Goal: Information Seeking & Learning: Compare options

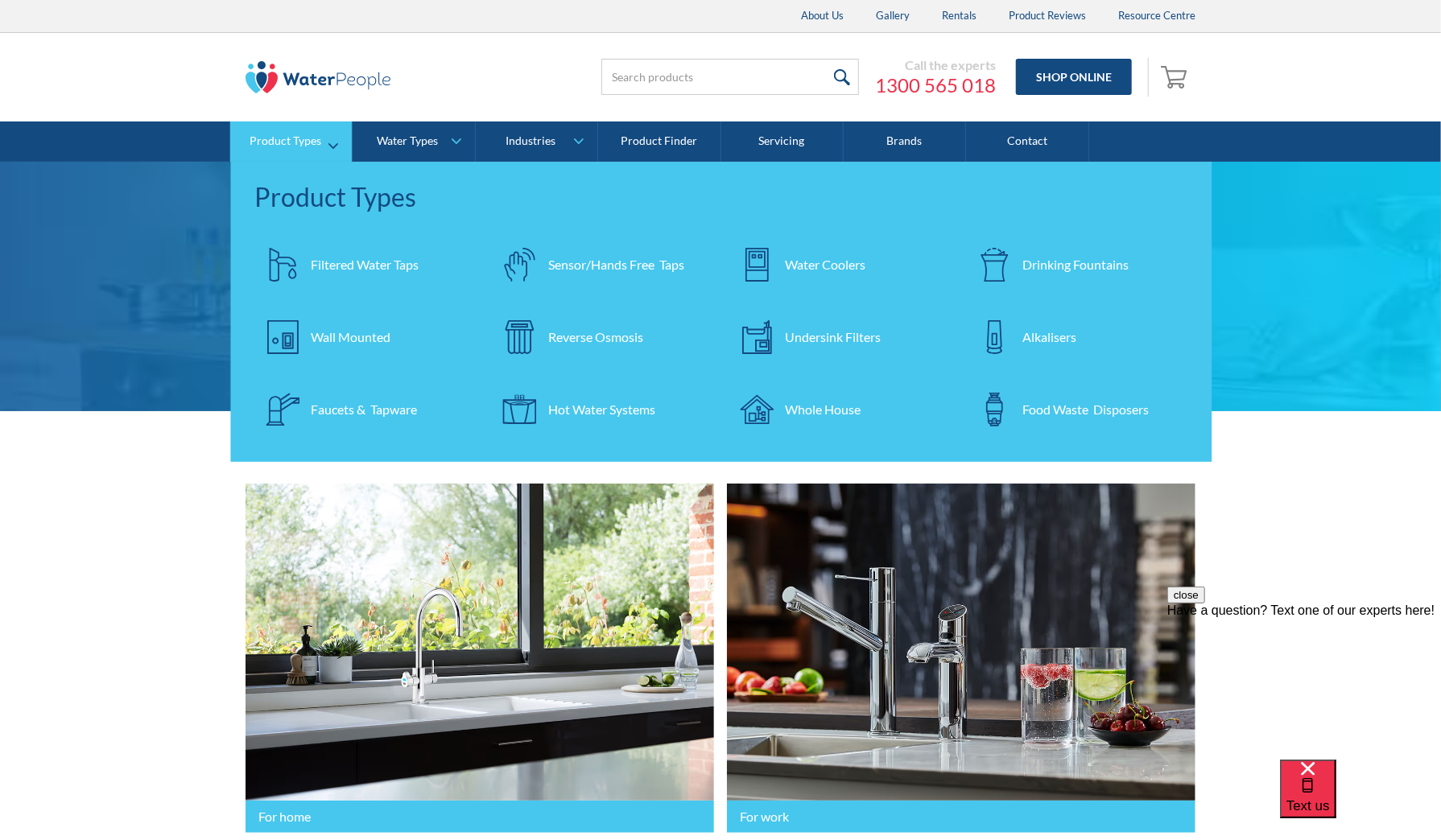
click at [594, 338] on div "Reverse Osmosis" at bounding box center [595, 337] width 95 height 19
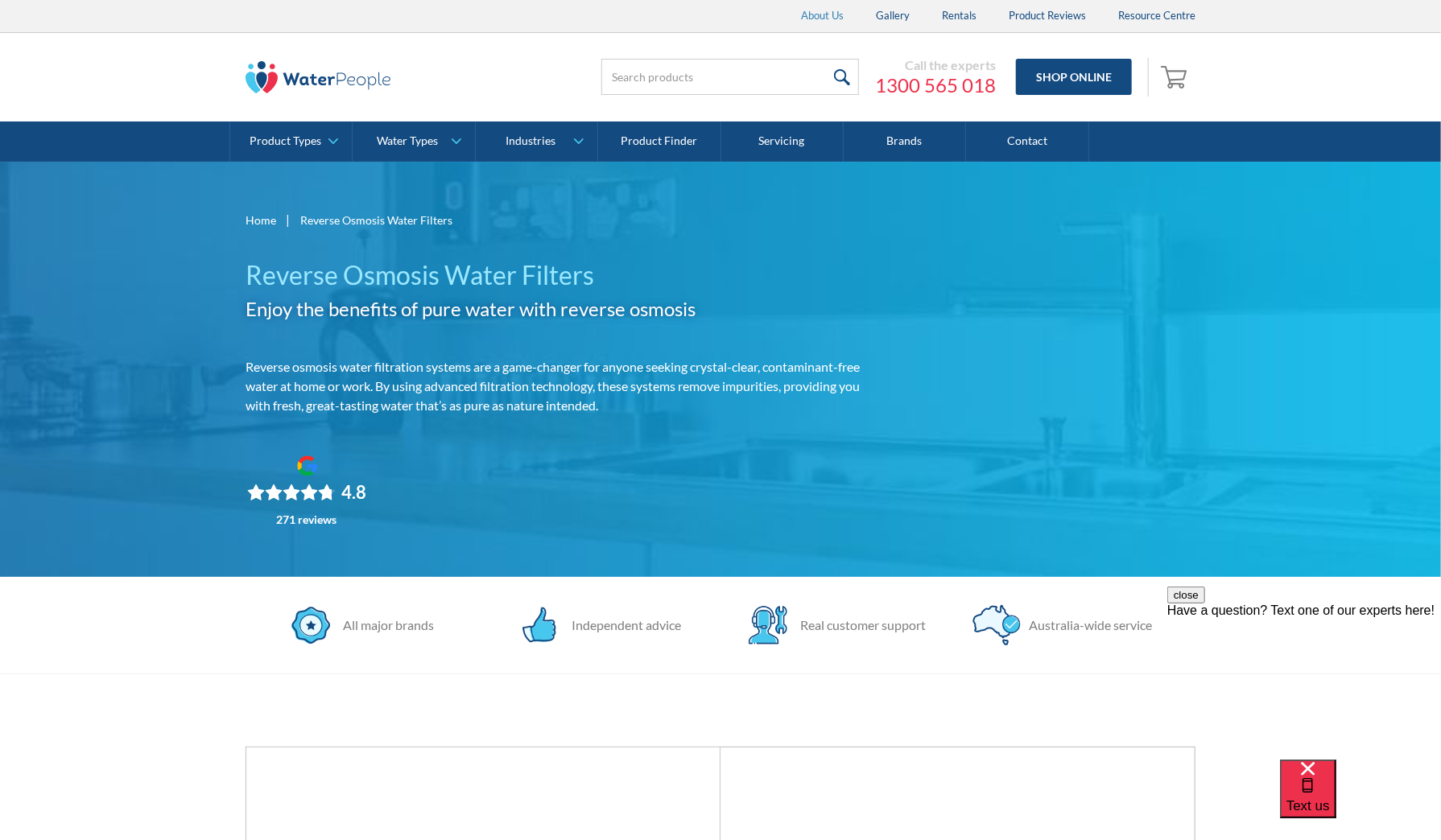
click at [832, 19] on link "About Us" at bounding box center [822, 15] width 75 height 32
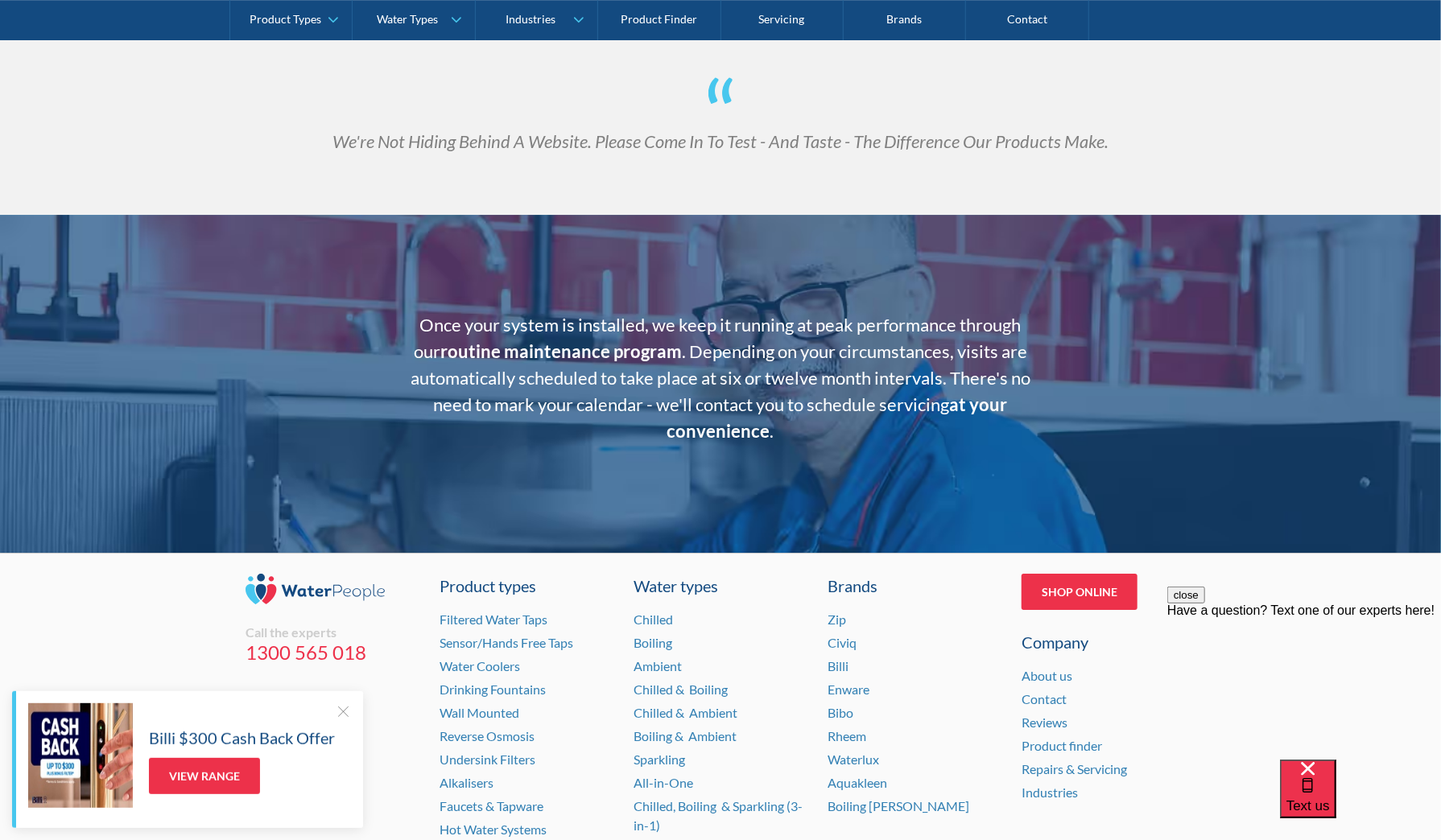
scroll to position [3131, 0]
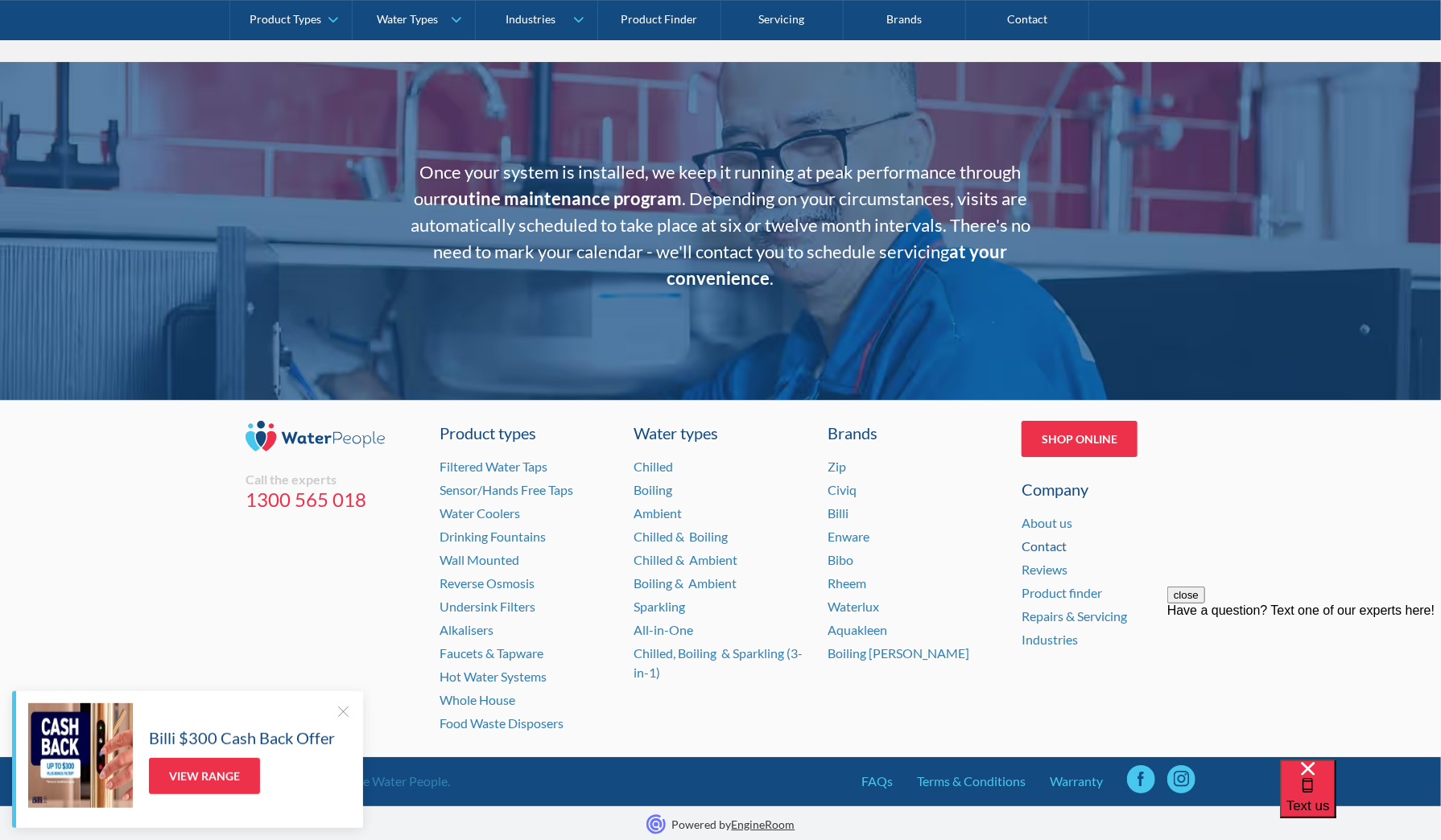
click at [1043, 545] on link "Contact" at bounding box center [1044, 546] width 45 height 15
click at [1028, 25] on link "Contact" at bounding box center [1027, 20] width 122 height 40
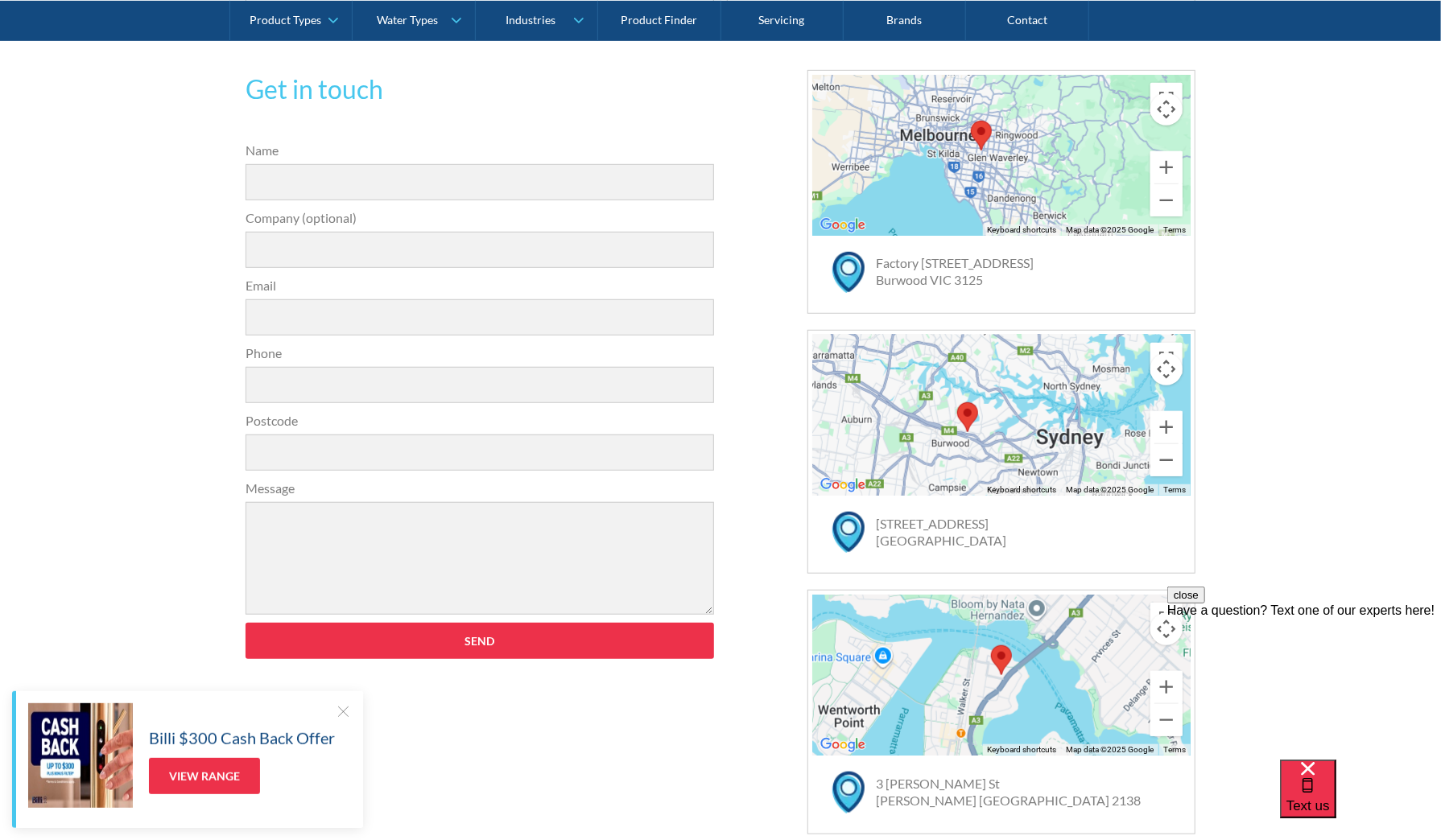
scroll to position [563, 0]
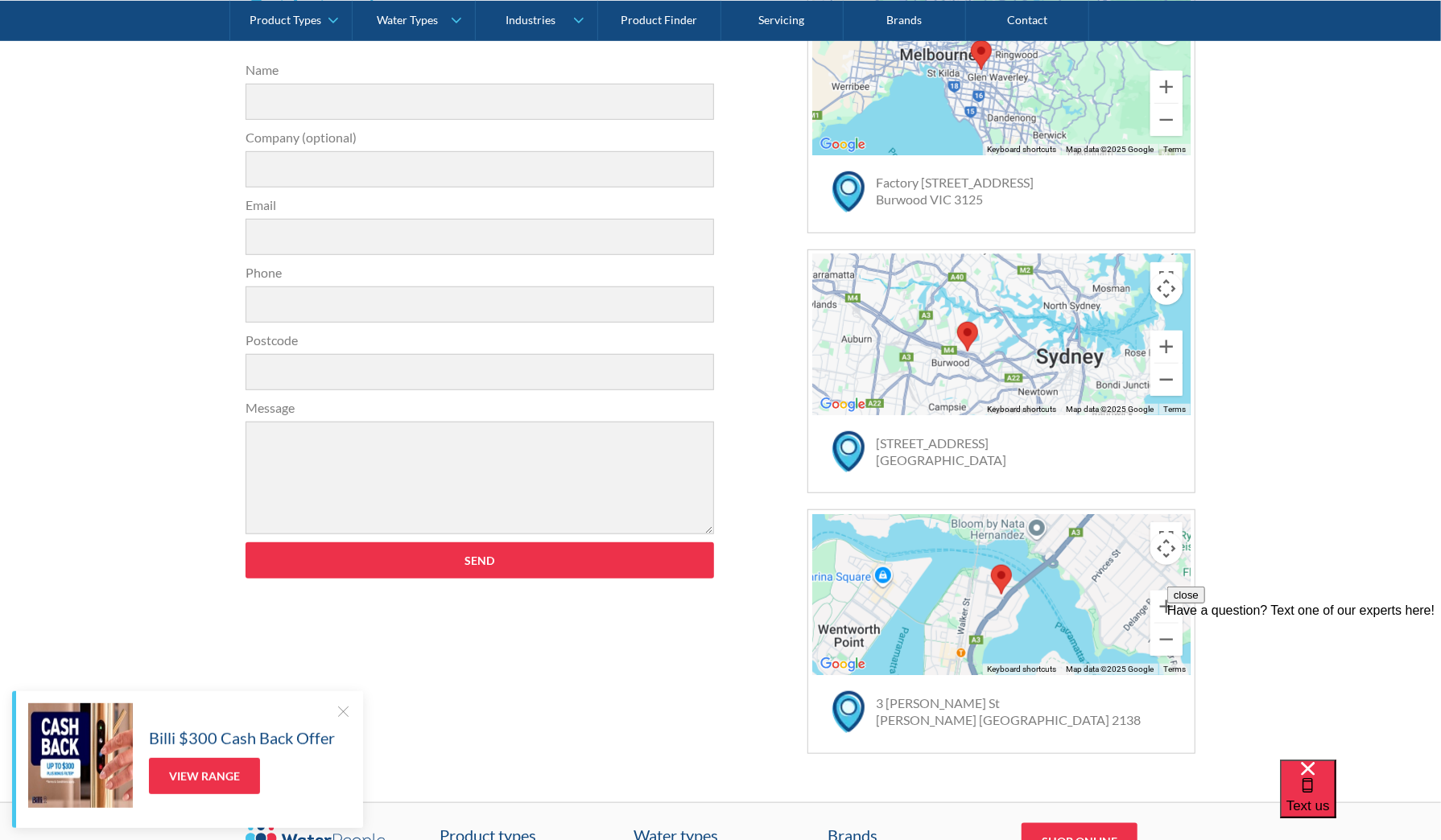
click at [973, 326] on img "Map pin" at bounding box center [968, 337] width 34 height 43
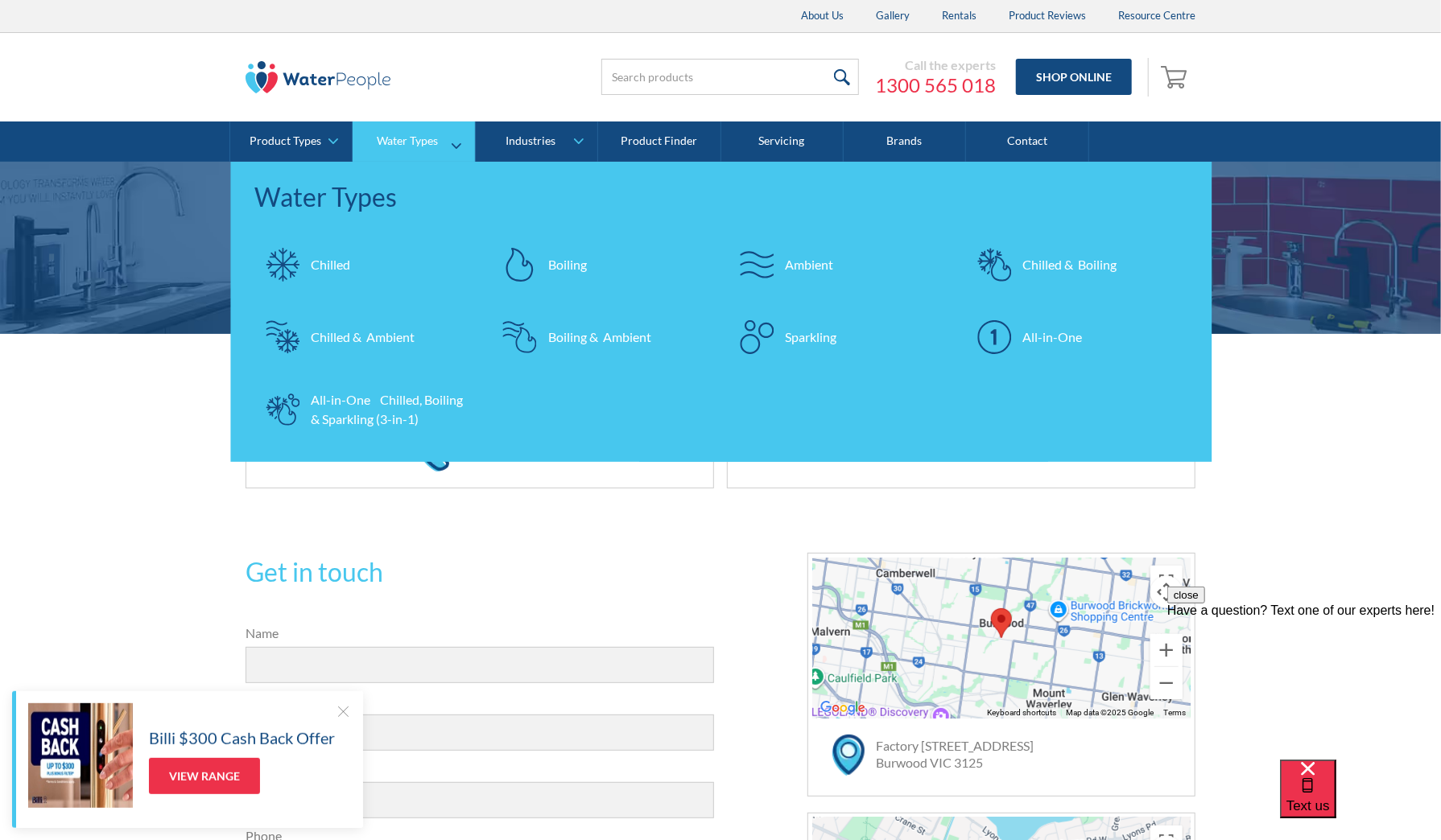
click at [1047, 265] on div "Chilled & Boiling" at bounding box center [1070, 265] width 95 height 19
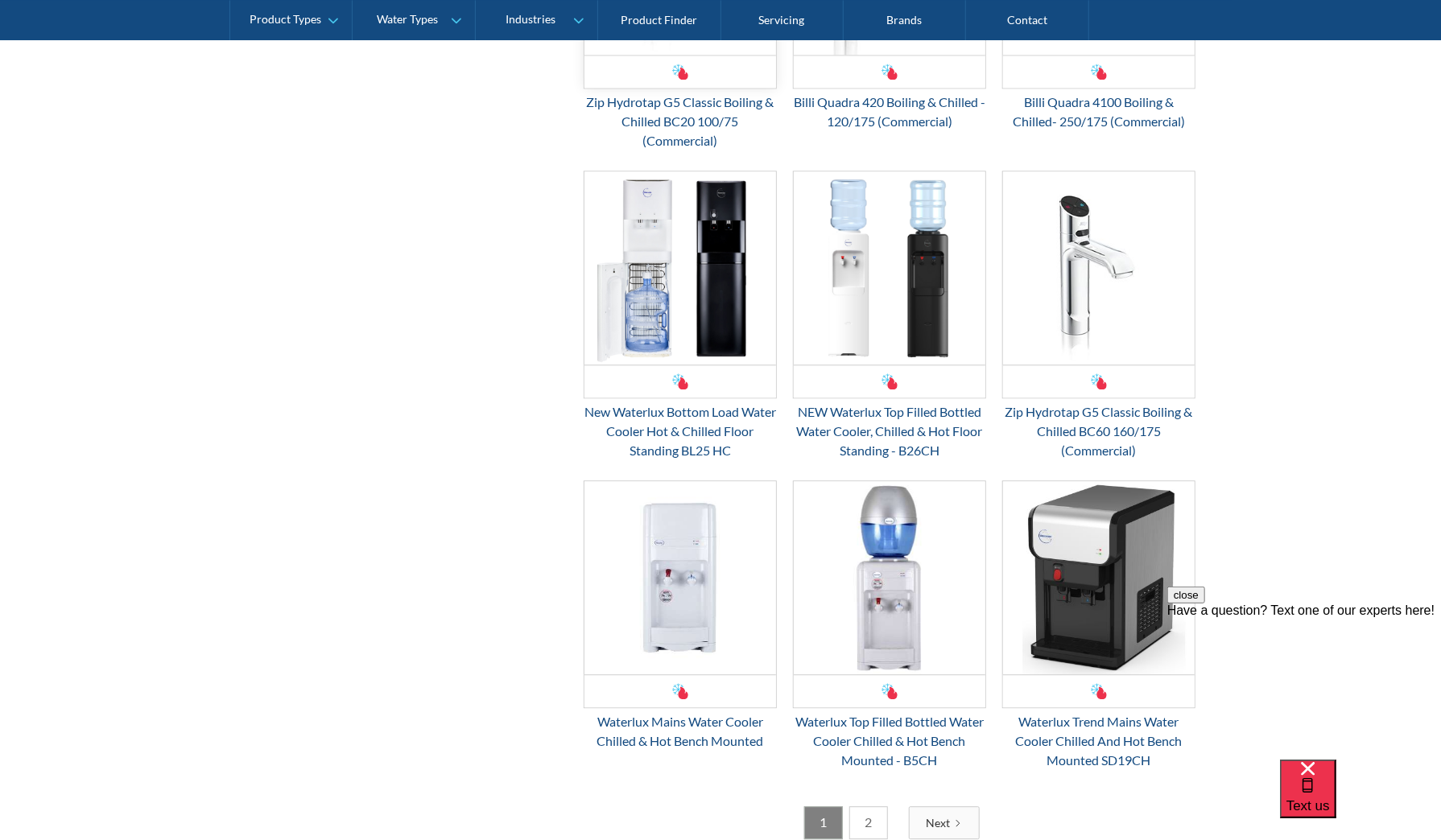
scroll to position [2253, 0]
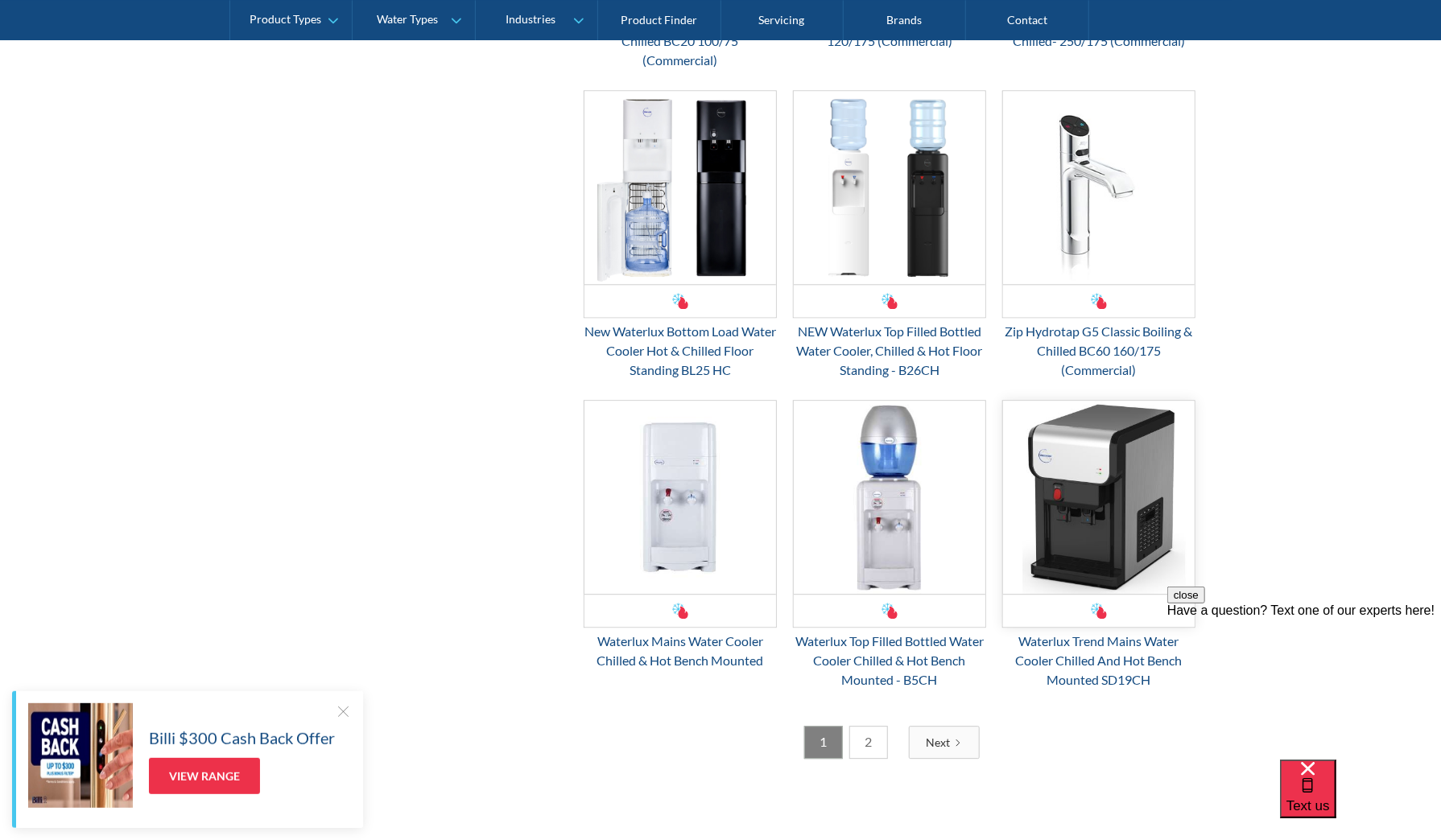
click at [1123, 530] on img "Email Form 3" at bounding box center [1098, 497] width 192 height 193
click at [877, 740] on link "2" at bounding box center [868, 742] width 39 height 33
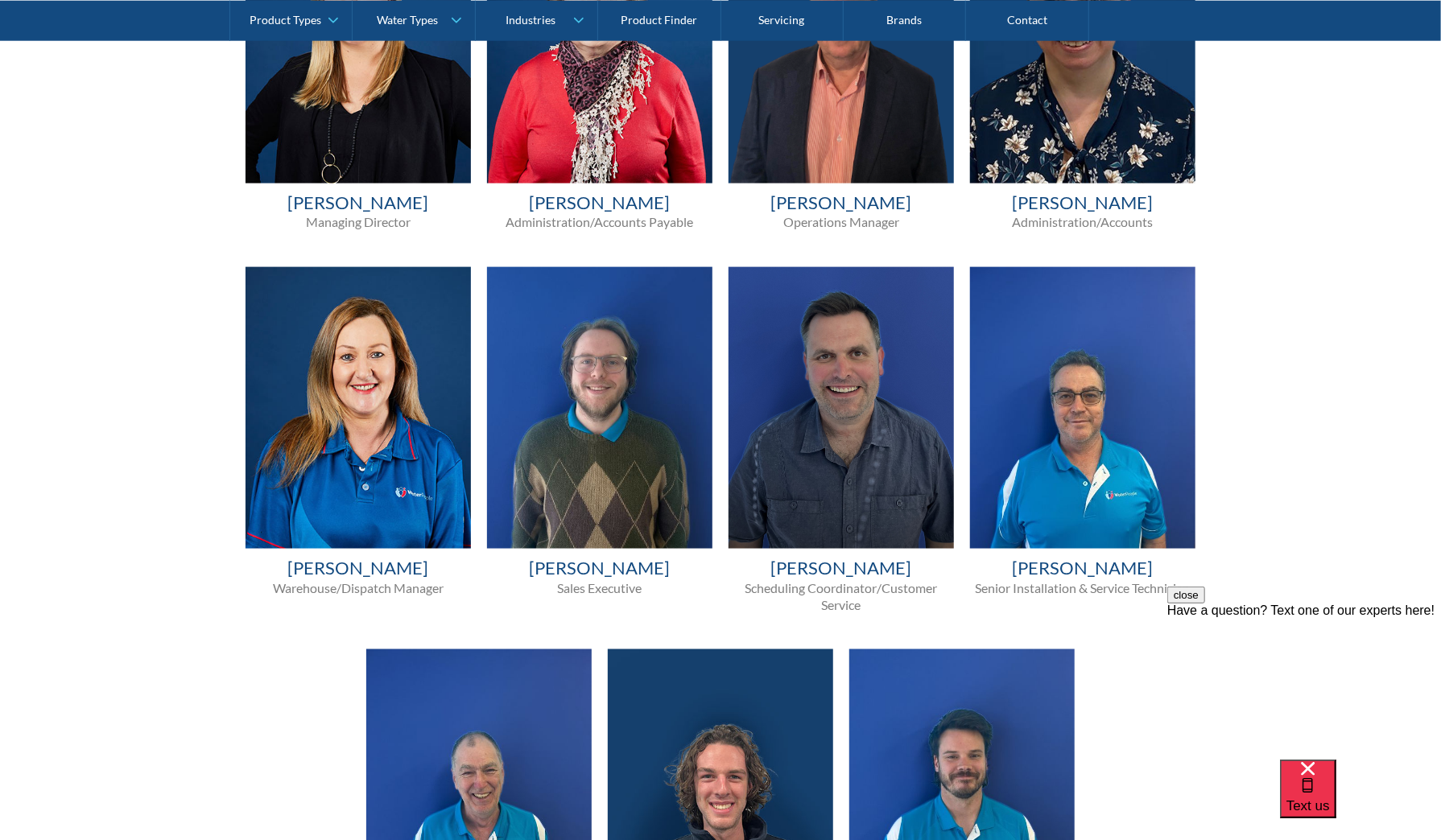
scroll to position [958, 0]
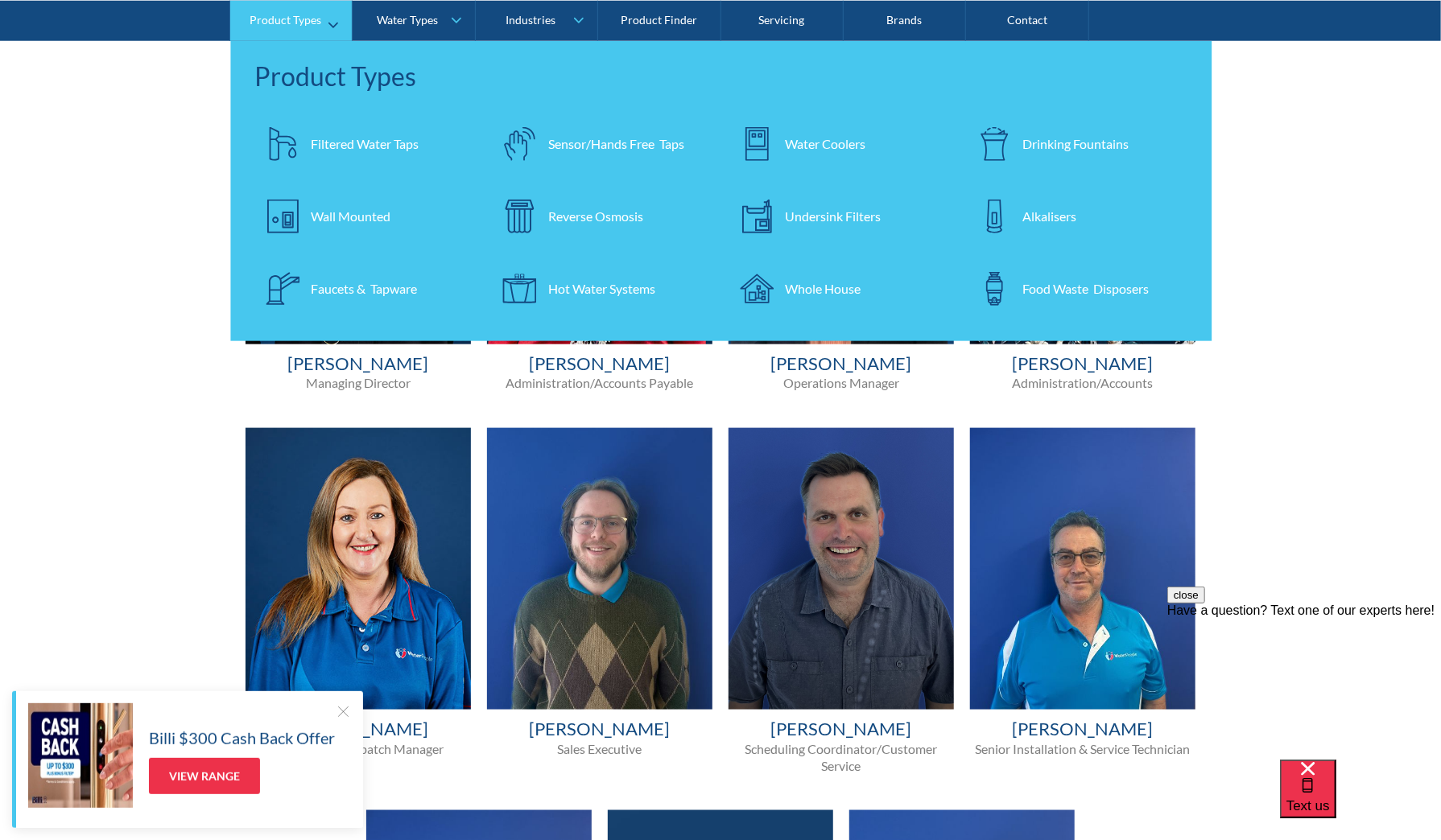
click at [847, 210] on div "Undersink Filters" at bounding box center [833, 216] width 95 height 19
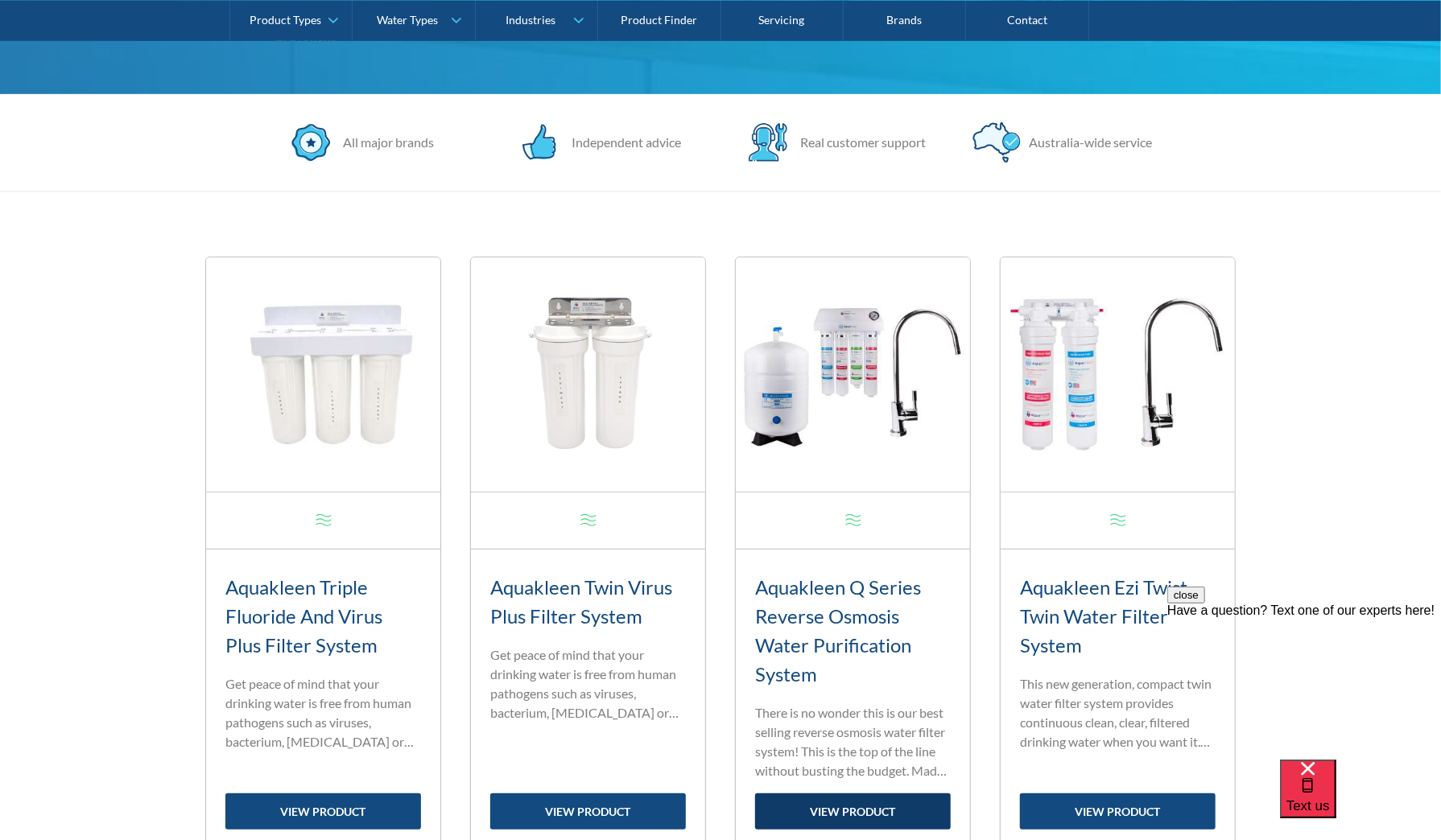
click at [875, 810] on link "view product" at bounding box center [853, 812] width 196 height 36
